Goal: Transaction & Acquisition: Purchase product/service

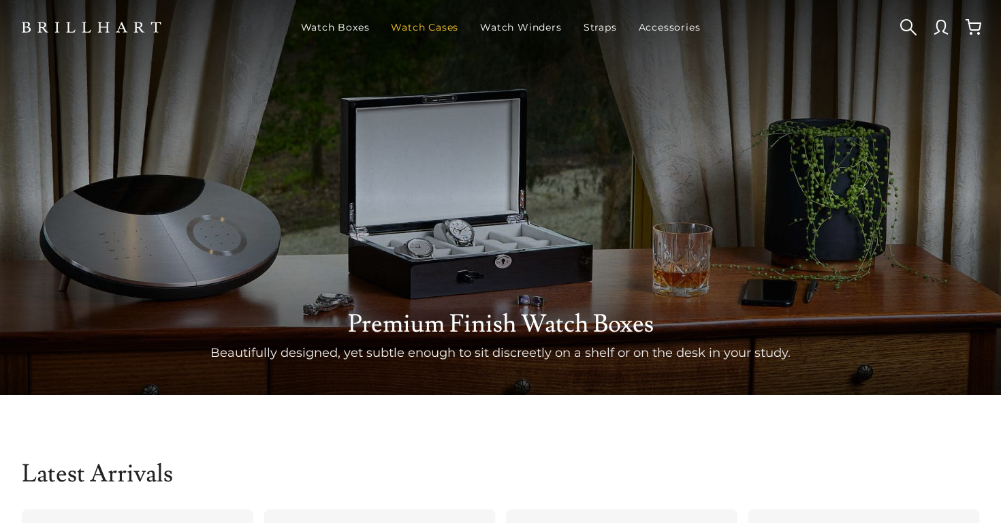
click at [424, 25] on link "Watch Cases" at bounding box center [424, 27] width 78 height 35
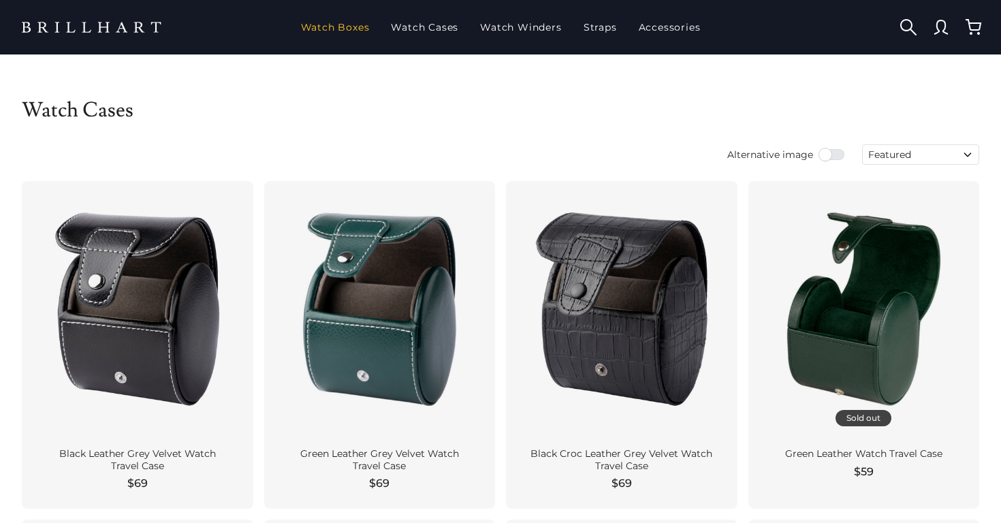
click at [368, 21] on link "Watch Boxes" at bounding box center [335, 27] width 80 height 35
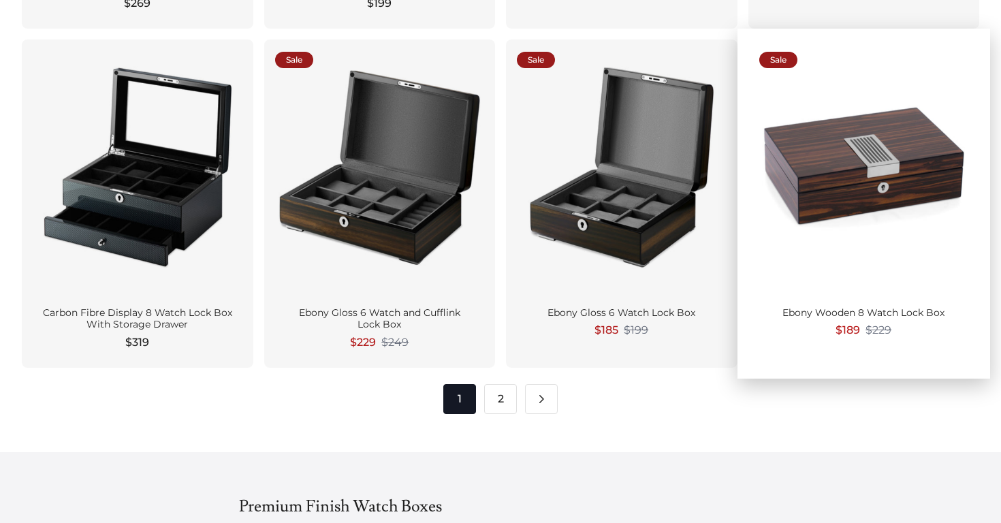
scroll to position [1875, 0]
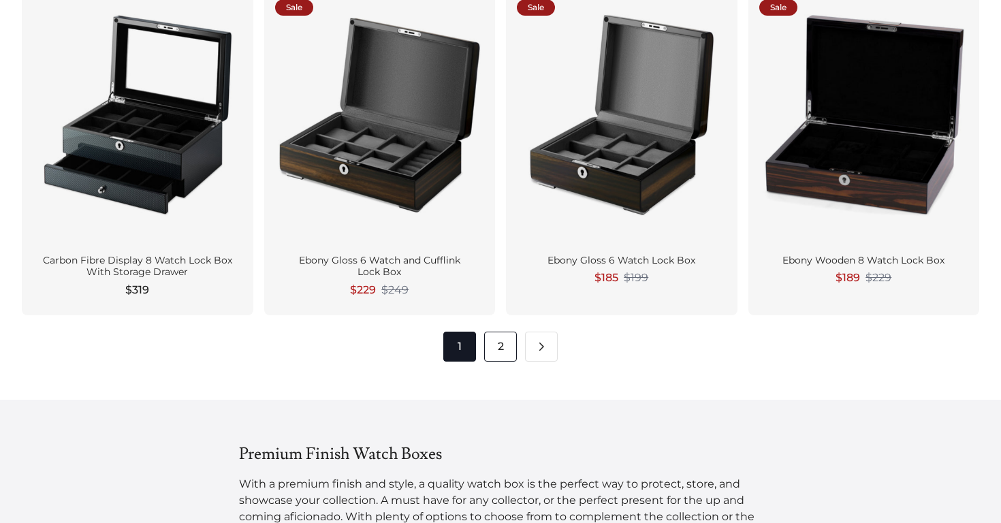
click at [505, 354] on link "2" at bounding box center [500, 346] width 33 height 30
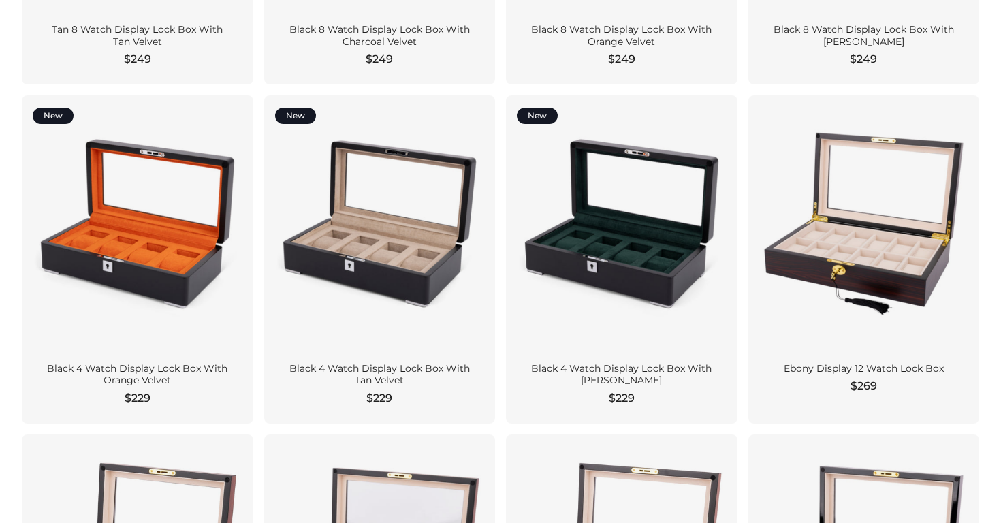
scroll to position [409, 0]
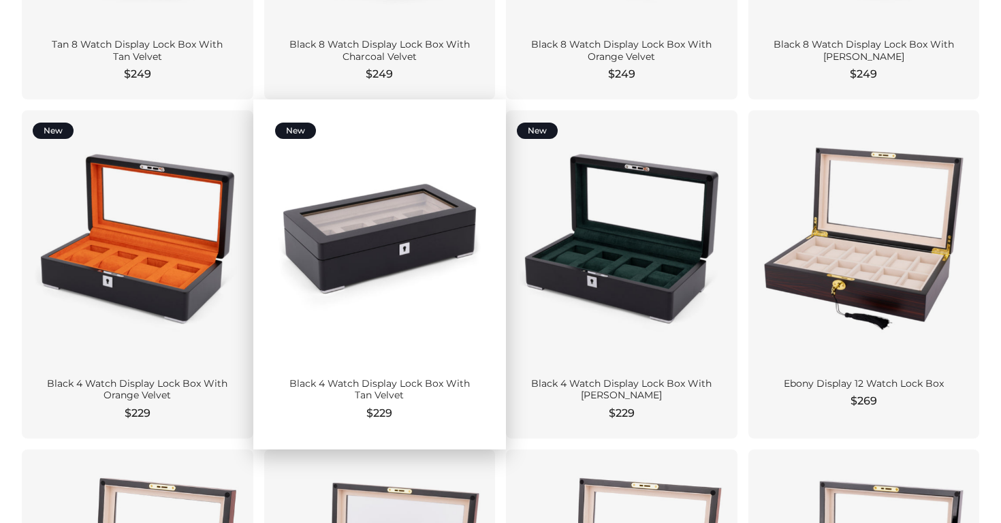
click at [380, 262] on div at bounding box center [380, 238] width 210 height 234
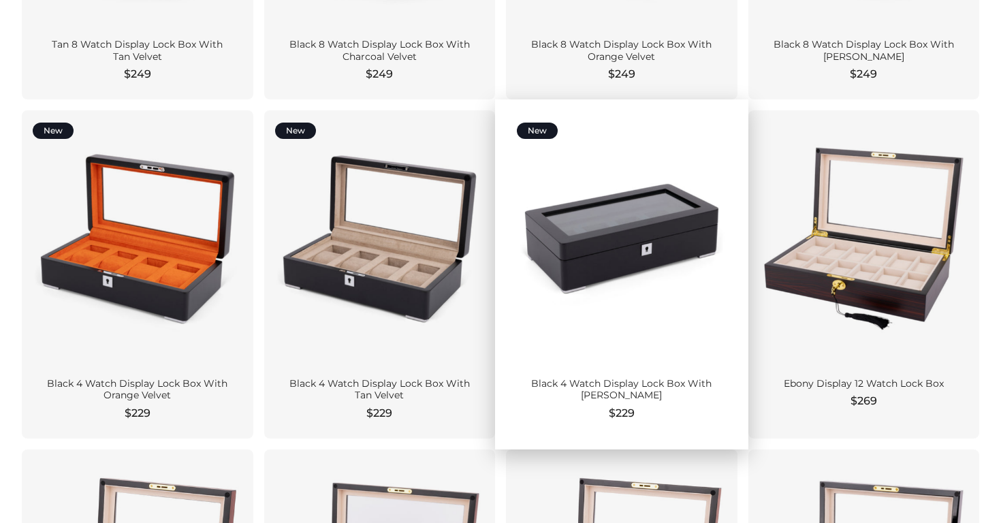
click at [604, 285] on div at bounding box center [622, 238] width 210 height 234
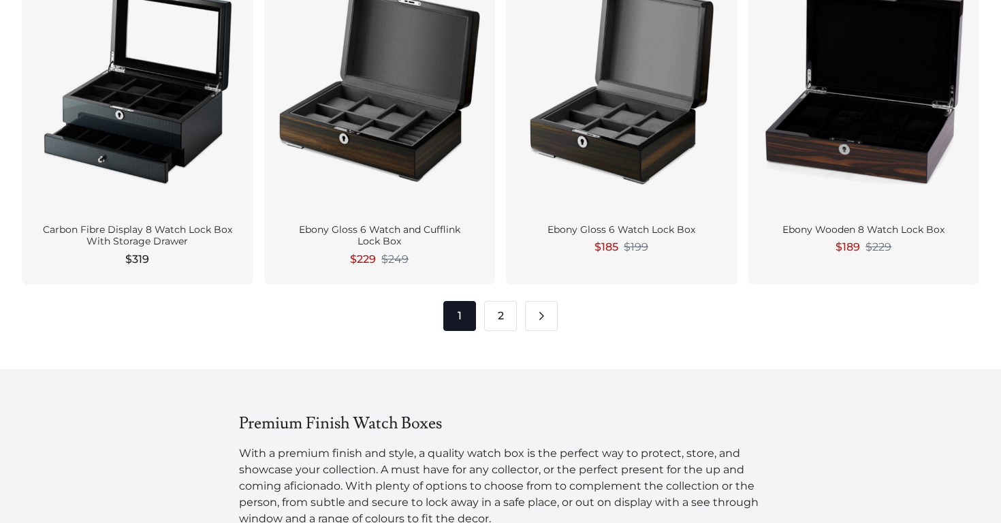
scroll to position [1908, 0]
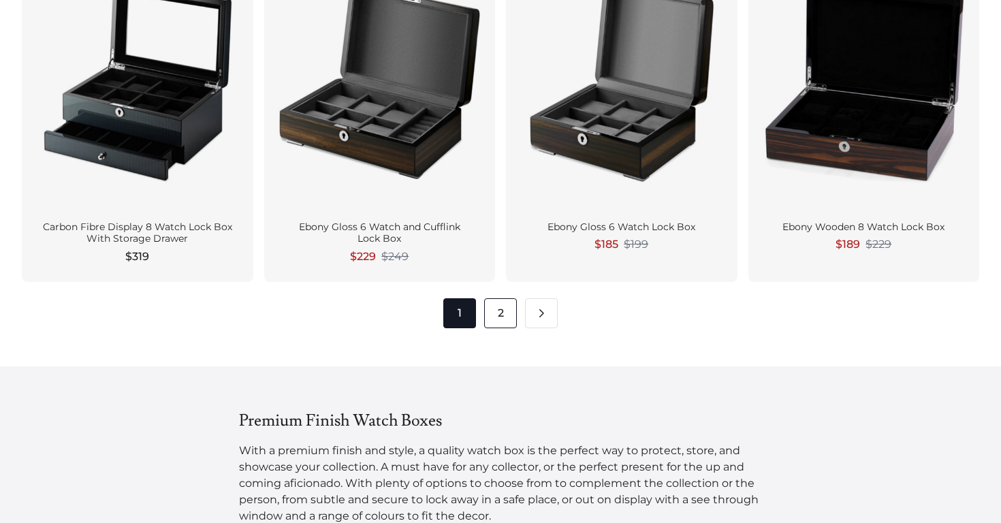
click at [498, 316] on link "2" at bounding box center [500, 313] width 33 height 30
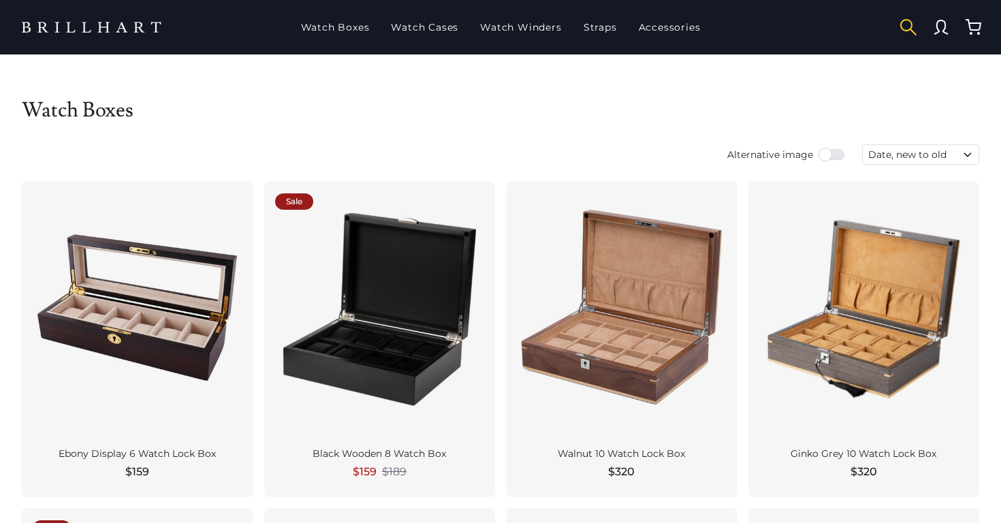
click at [905, 25] on button "button" at bounding box center [908, 27] width 33 height 33
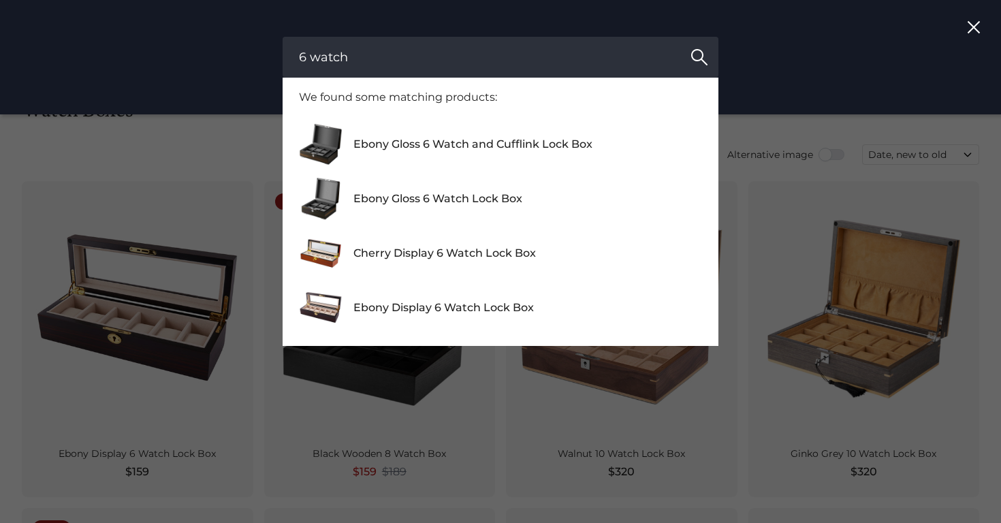
type input "6 watch"
click at [680, 37] on button "Search" at bounding box center [699, 57] width 38 height 41
click at [678, 51] on input "6 watch" at bounding box center [500, 57] width 436 height 41
click at [672, 51] on input "6 watch" at bounding box center [500, 57] width 436 height 41
click at [680, 37] on button "Search" at bounding box center [699, 57] width 38 height 41
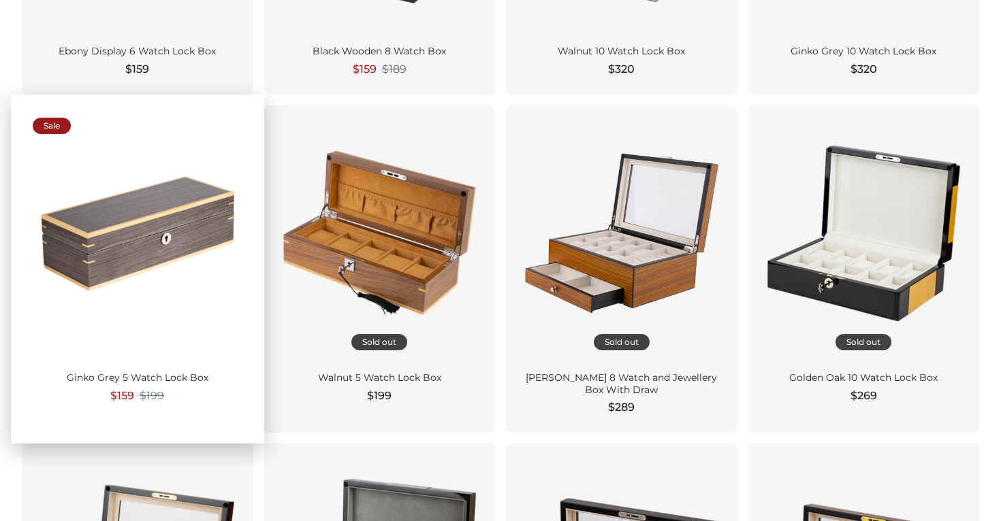
scroll to position [404, 0]
